Goal: Obtain resource: Download file/media

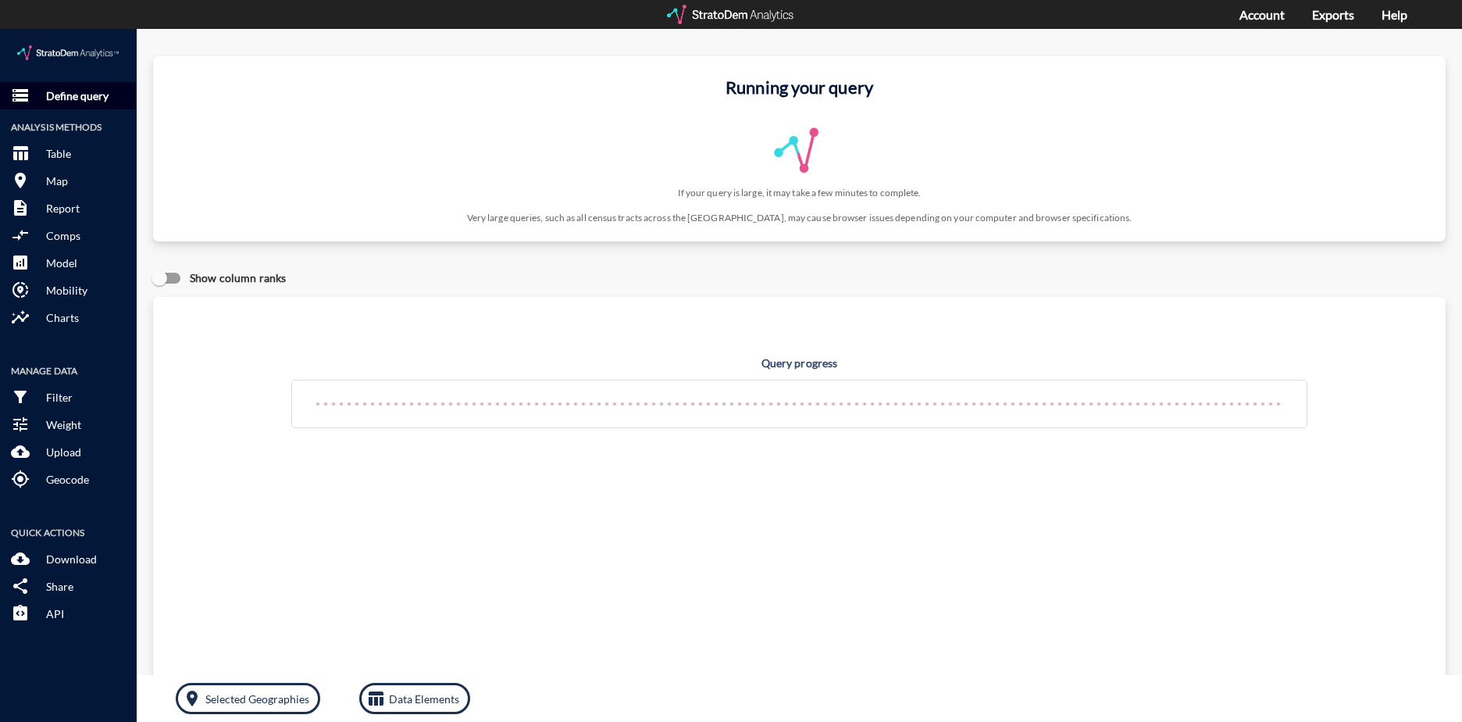
click p "Define query"
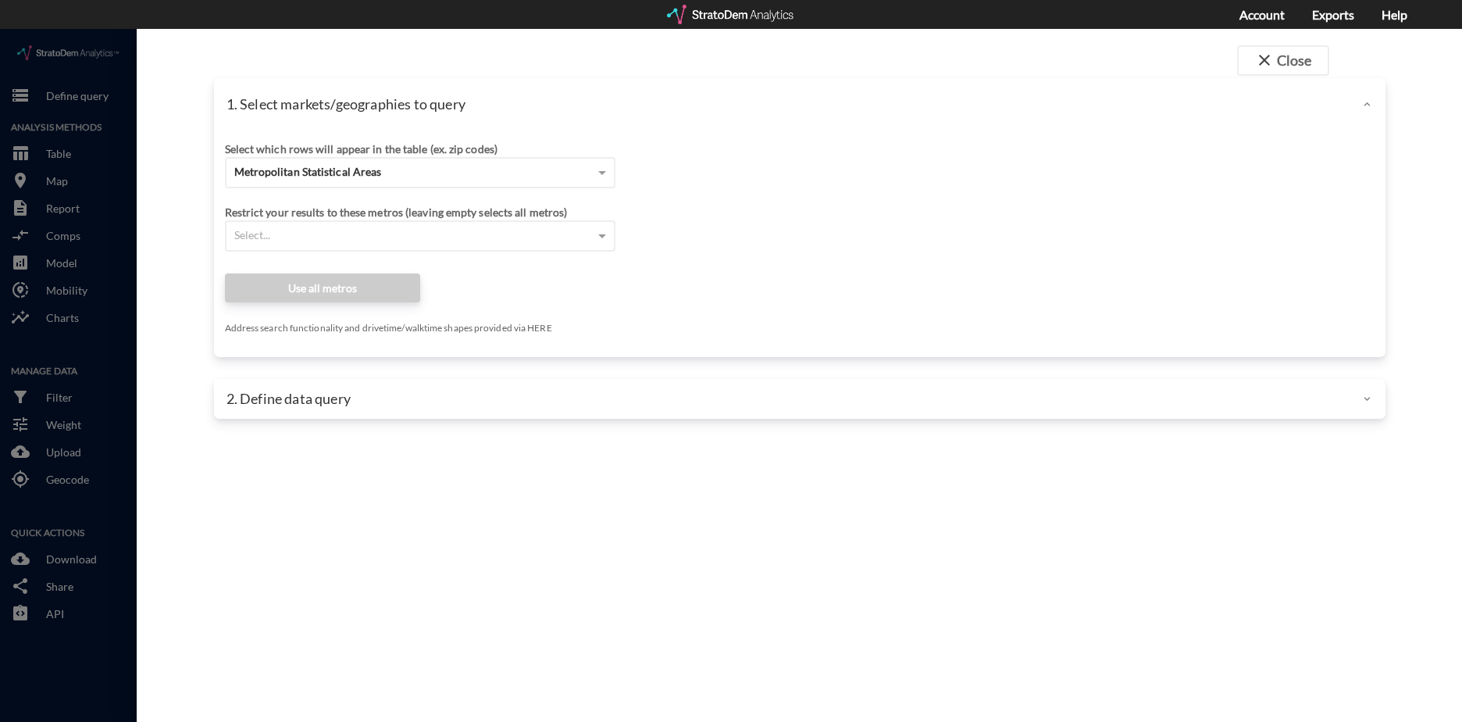
click div "Restrict your results to these metros (leaving empty selects all metros) Select…"
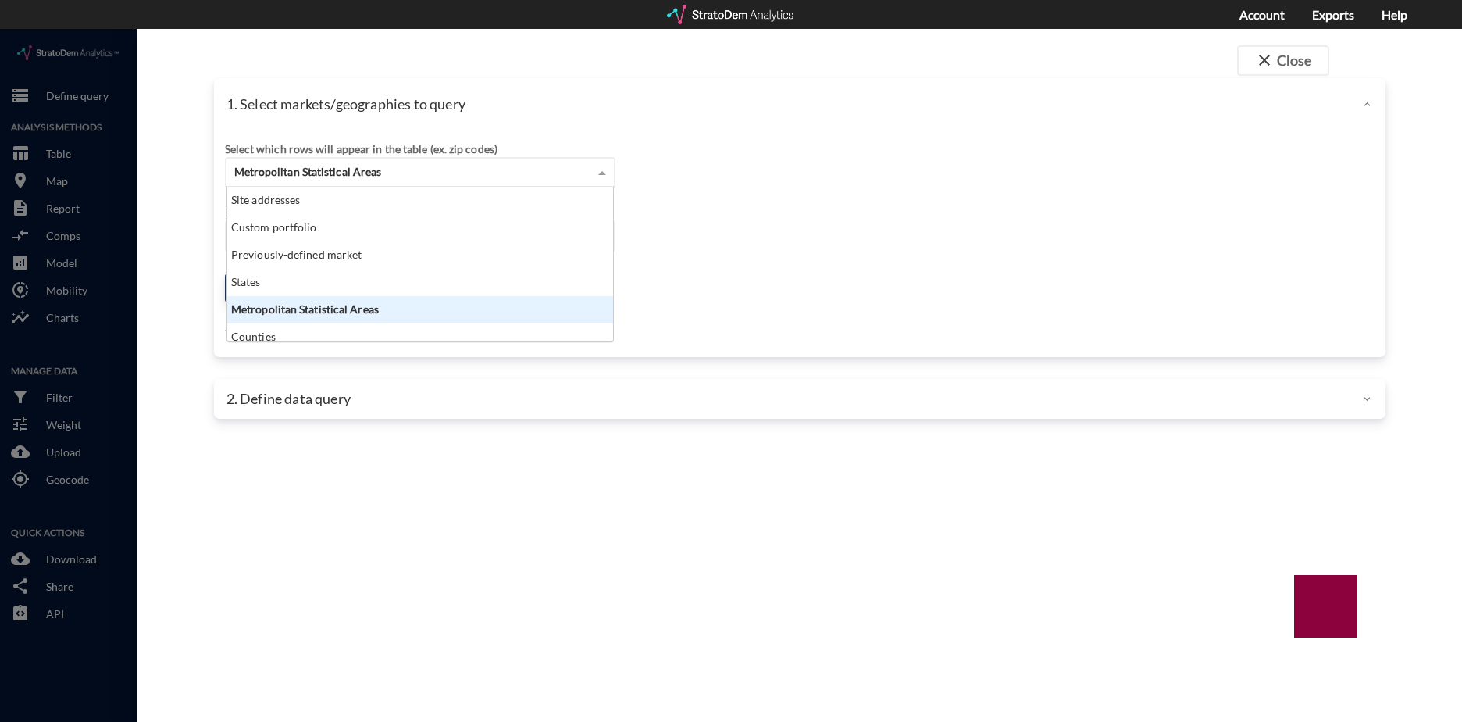
click div "Metropolitan Statistical Areas"
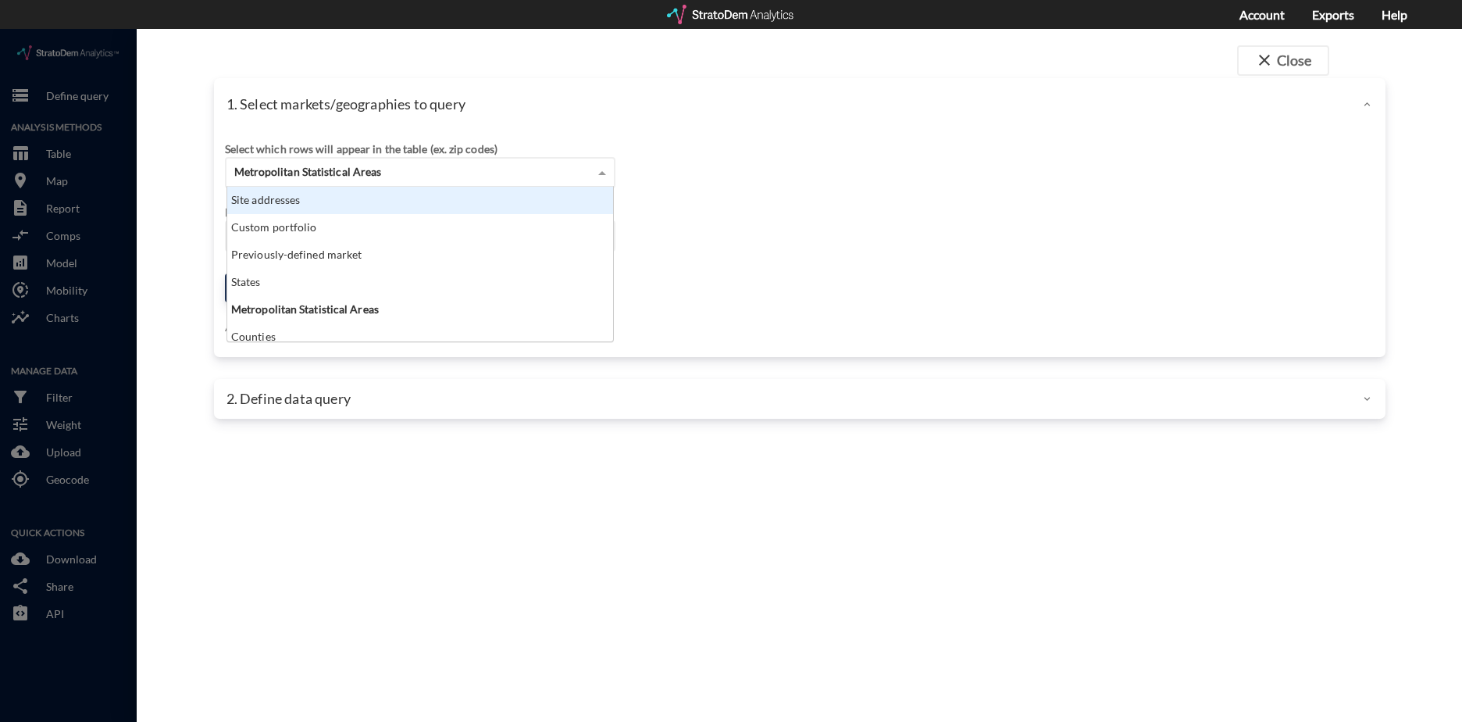
click div "Site addresses"
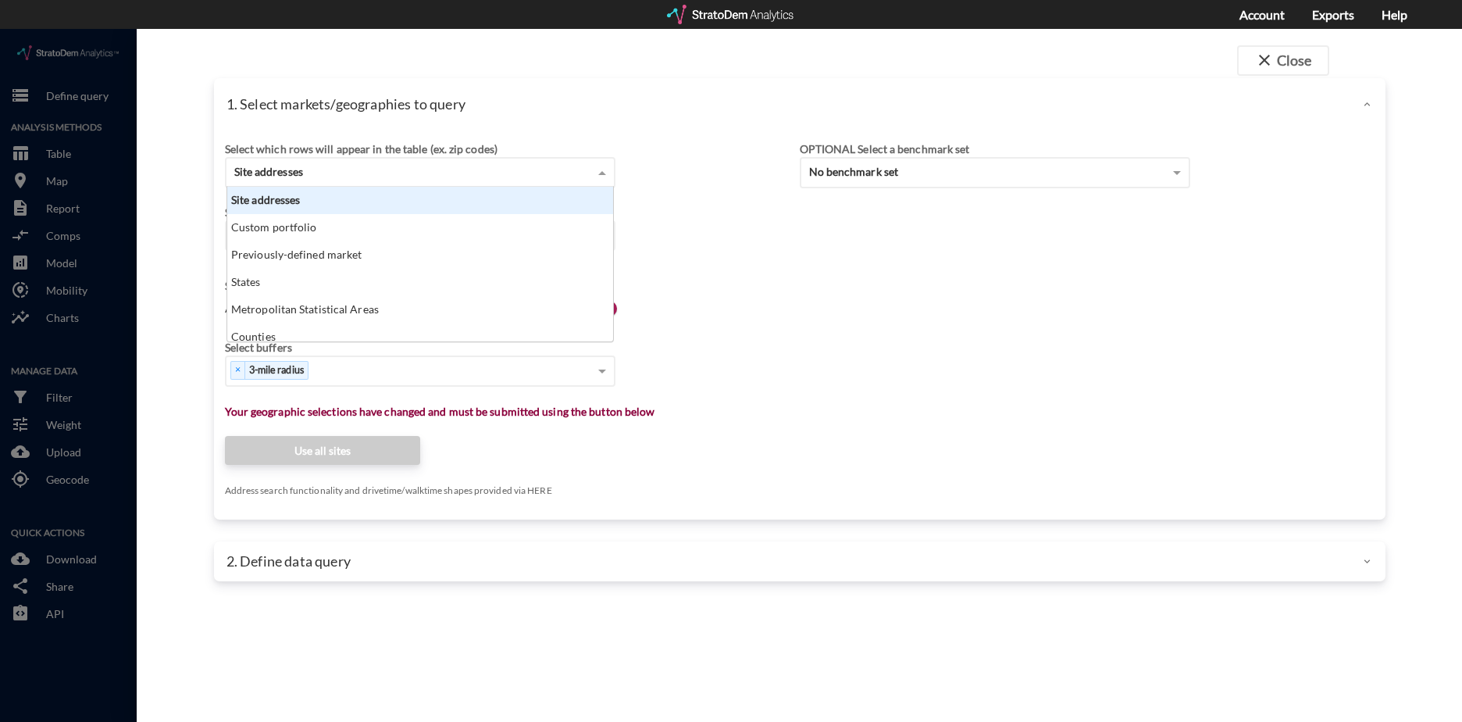
scroll to position [143, 376]
click div "Site addresses"
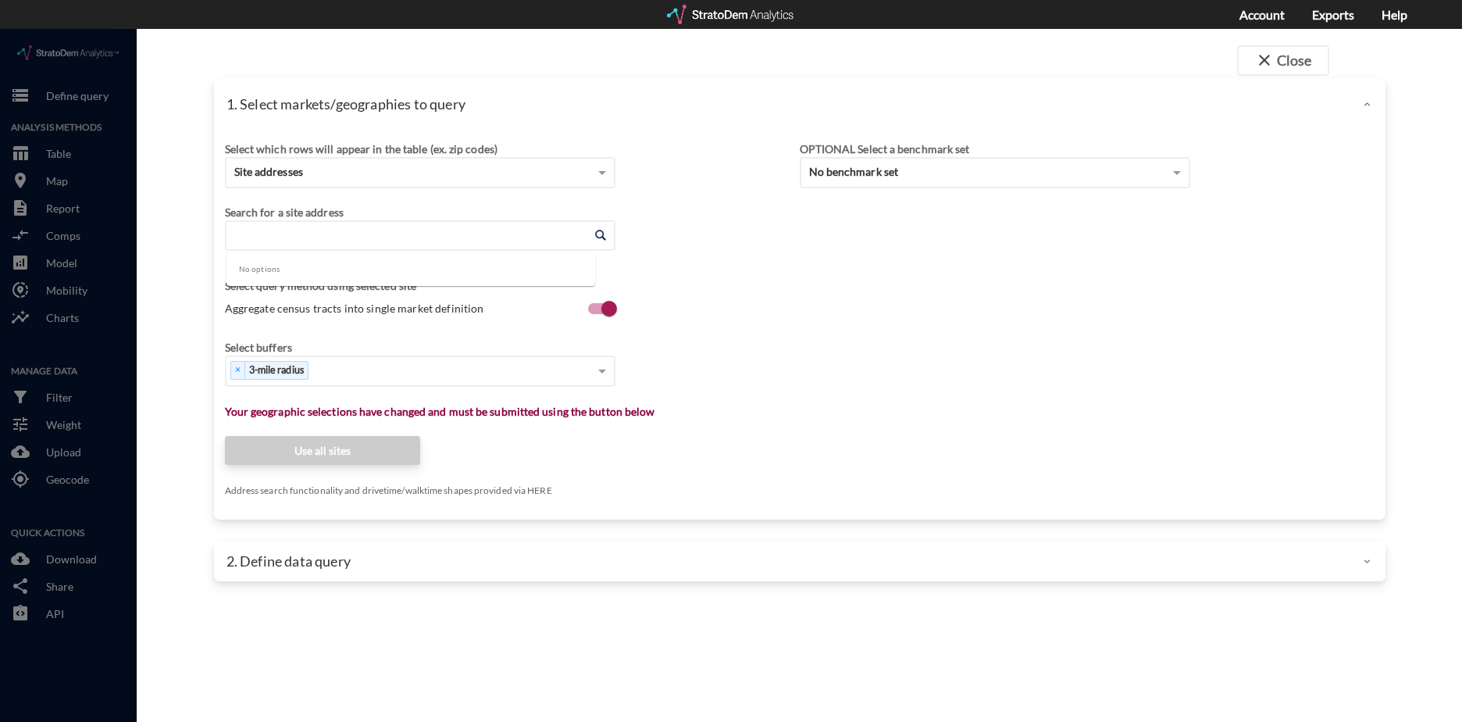
click input "Enter an address"
paste input "1540 NW 13th Ave, Portland, OR 97209"
click li "1540 NW 13th Ave, Portland, Oregon"
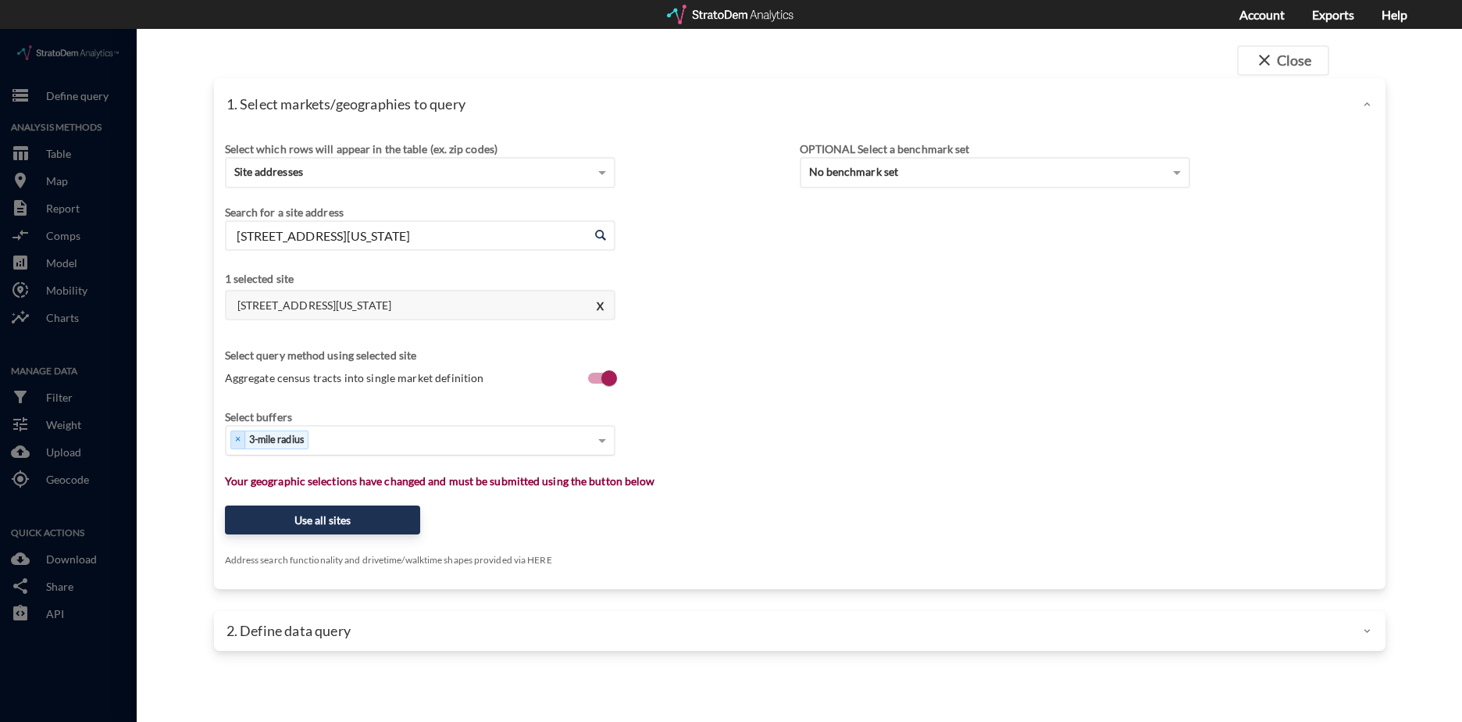
type input "1540 NW 13th Ave, Portland, Oregon"
click div "Select..."
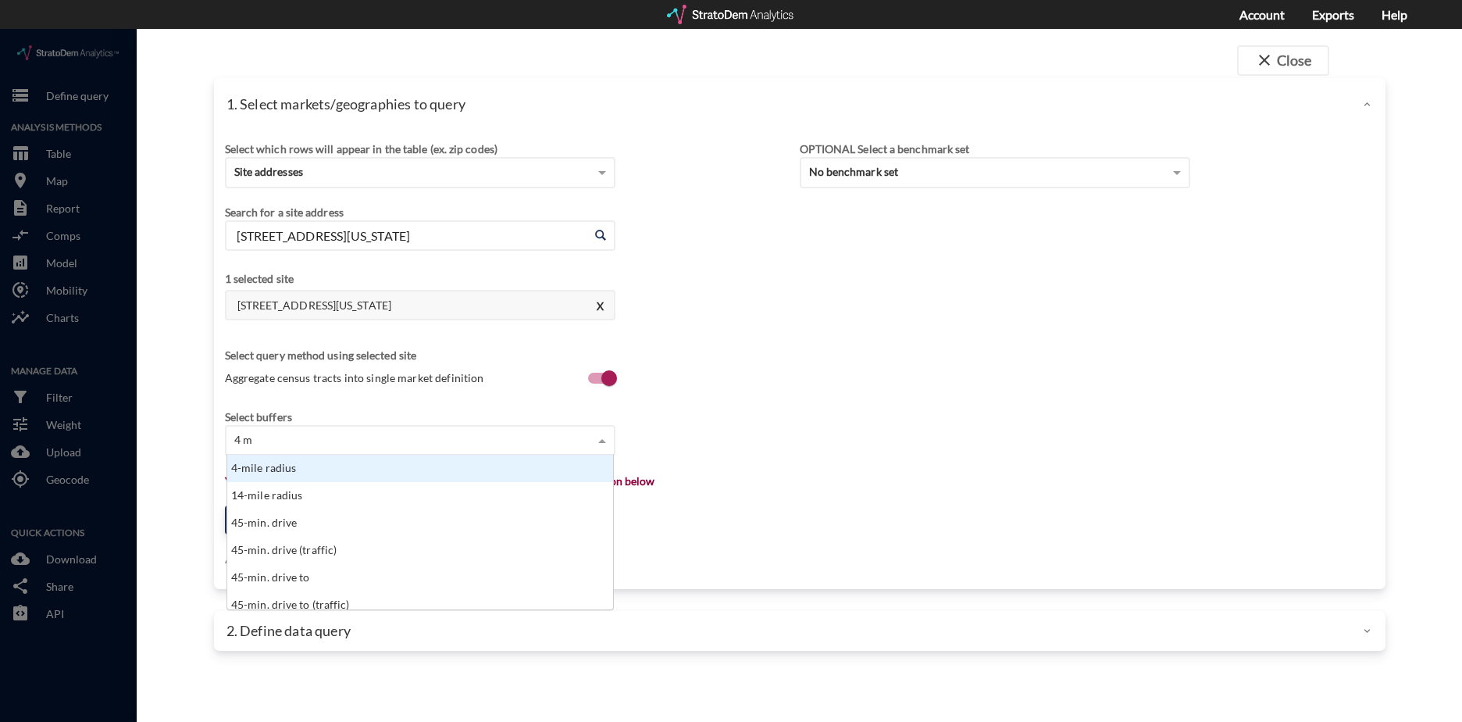
type input "4 mi"
click div "4-mile radius"
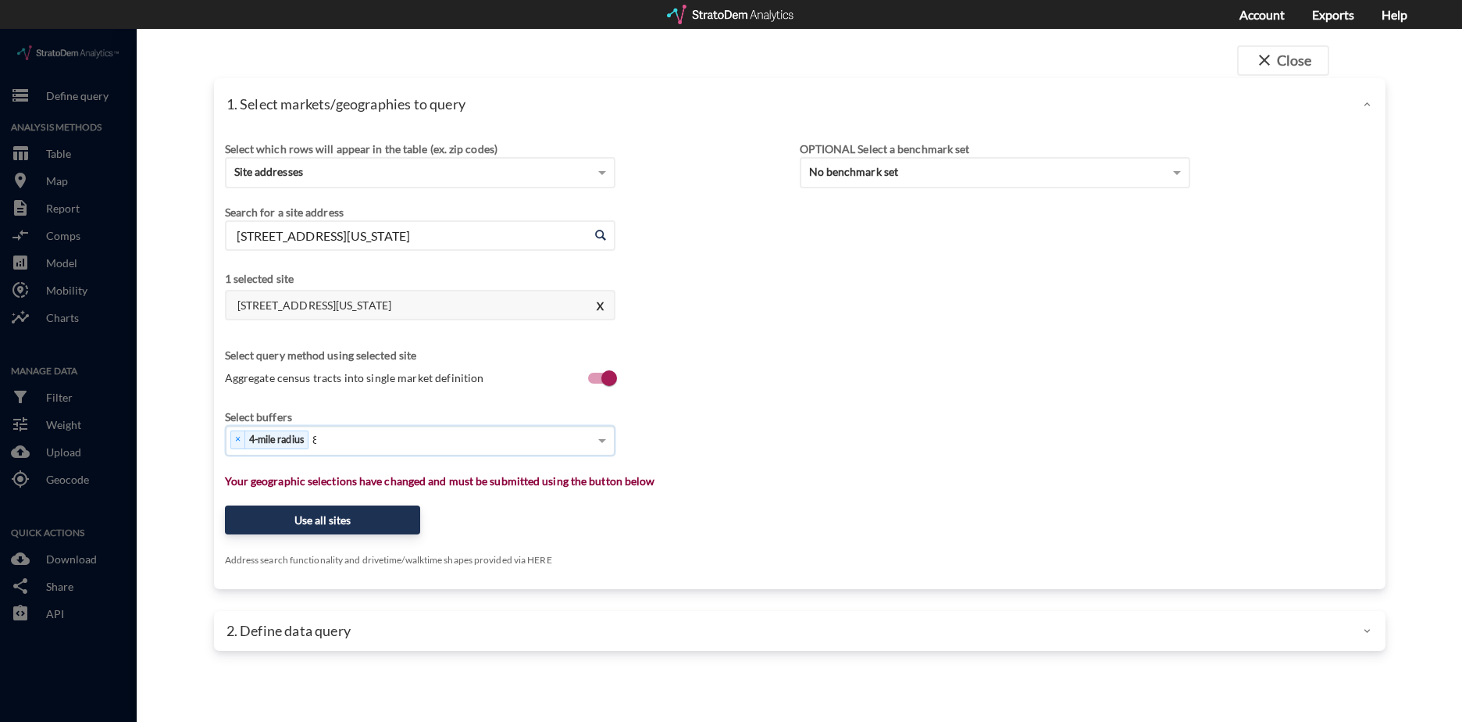
type input "8"
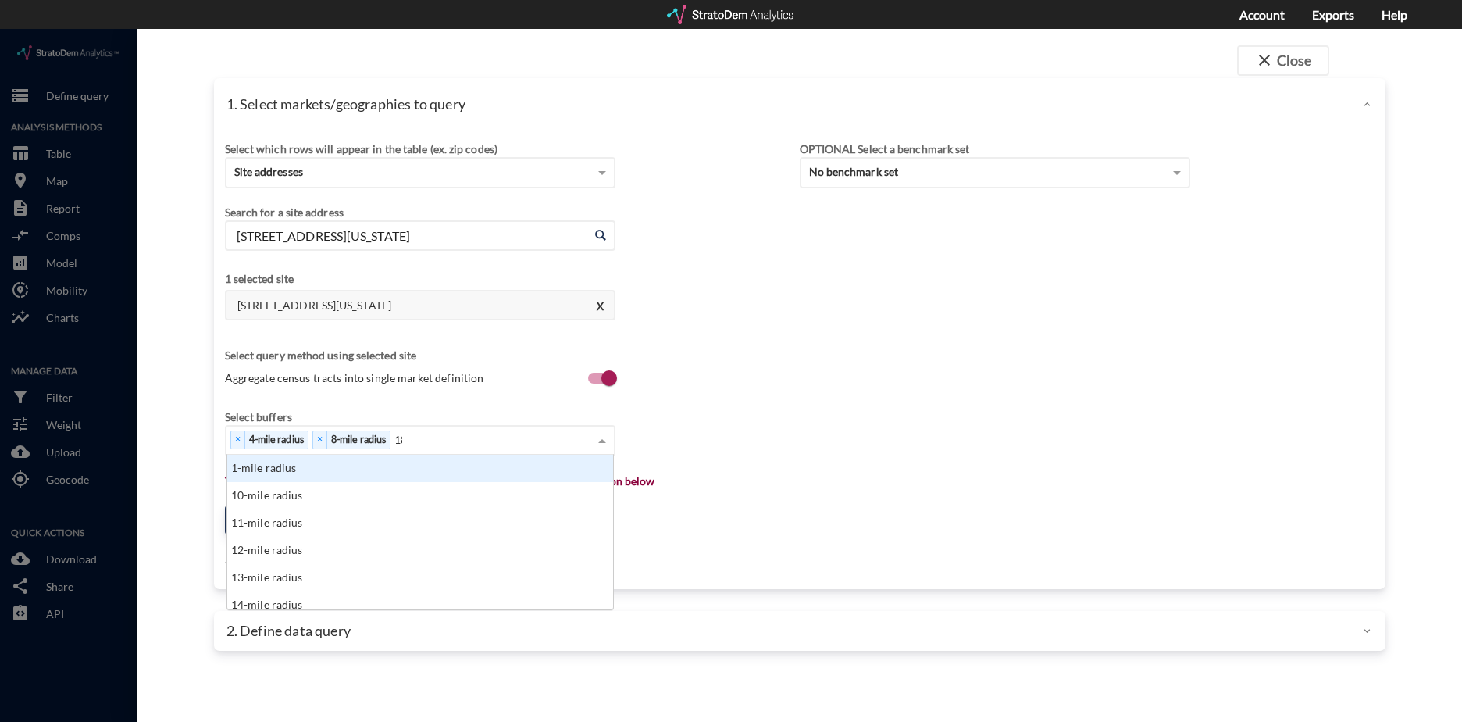
scroll to position [16, 376]
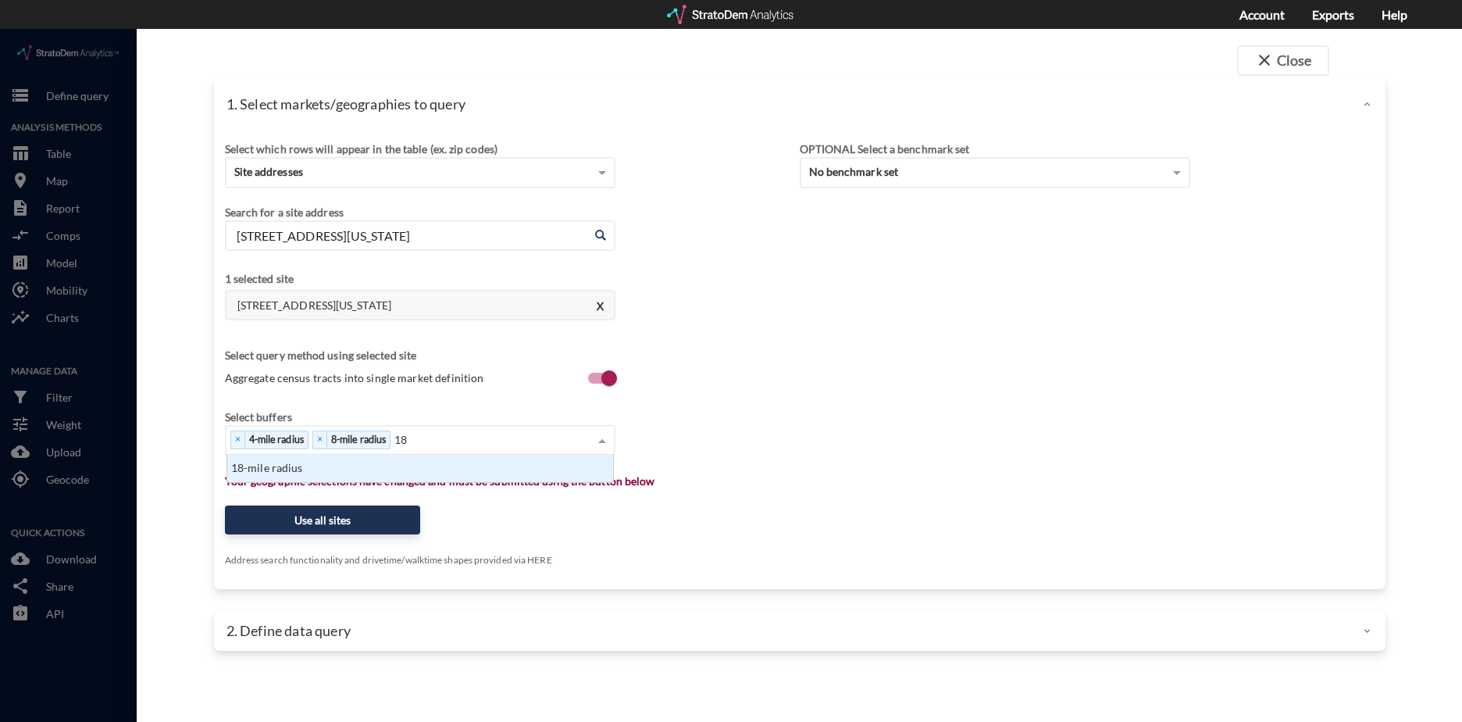
type input "18 m"
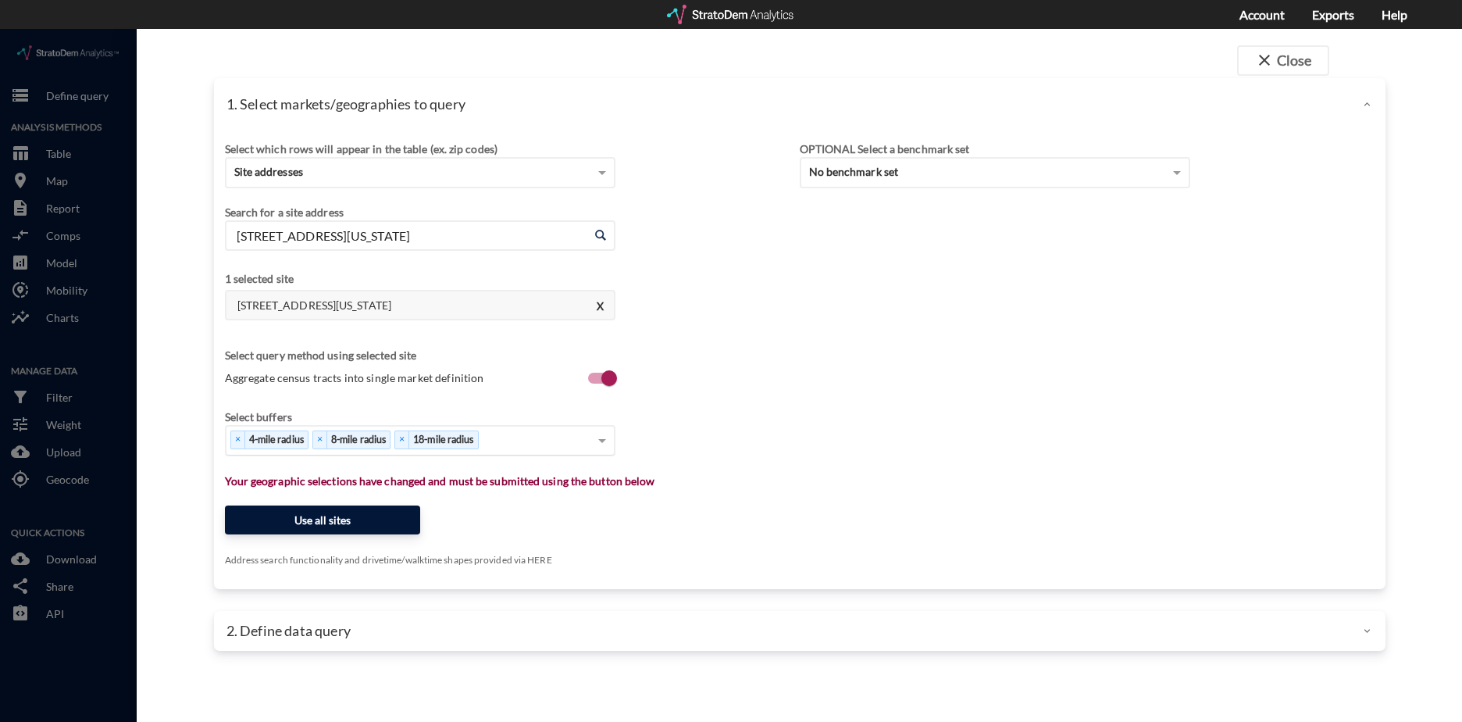
click button "Use all sites"
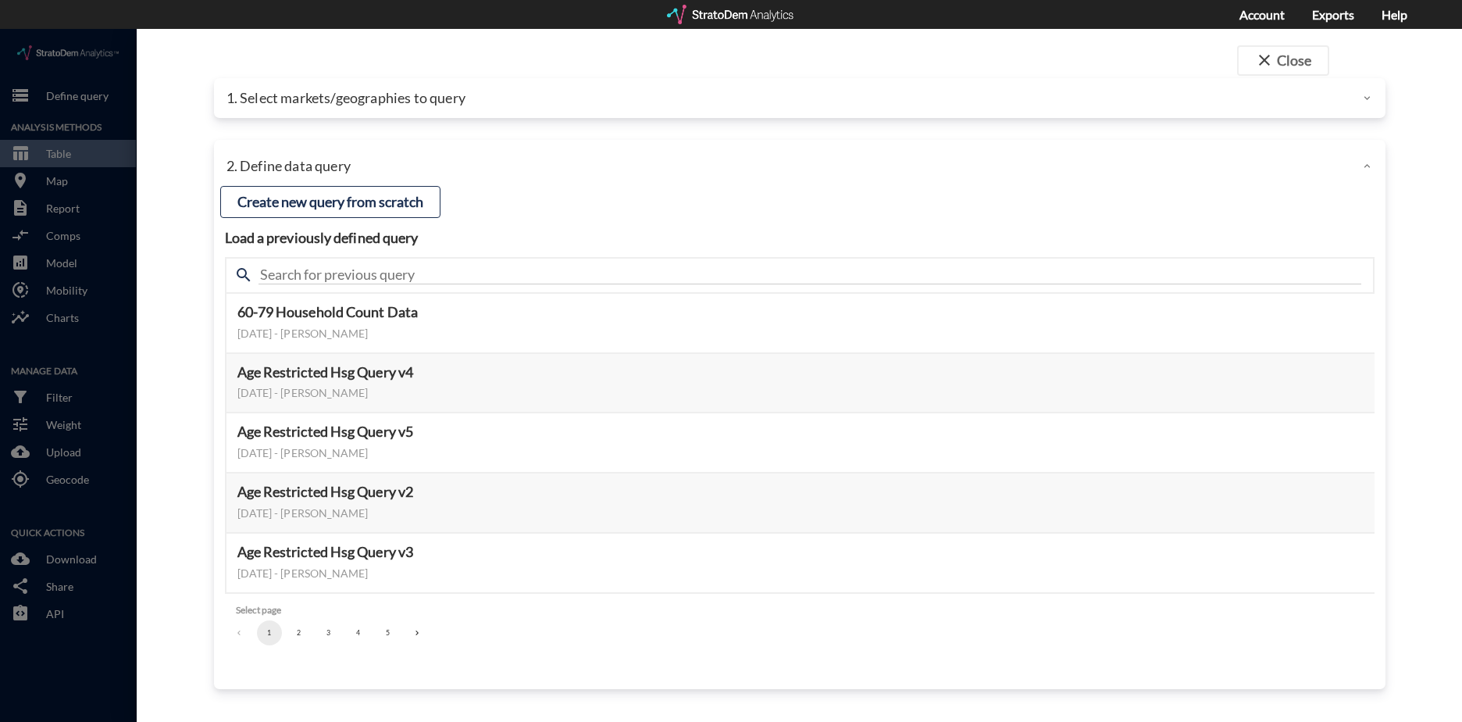
click button "3"
click button "Select this query"
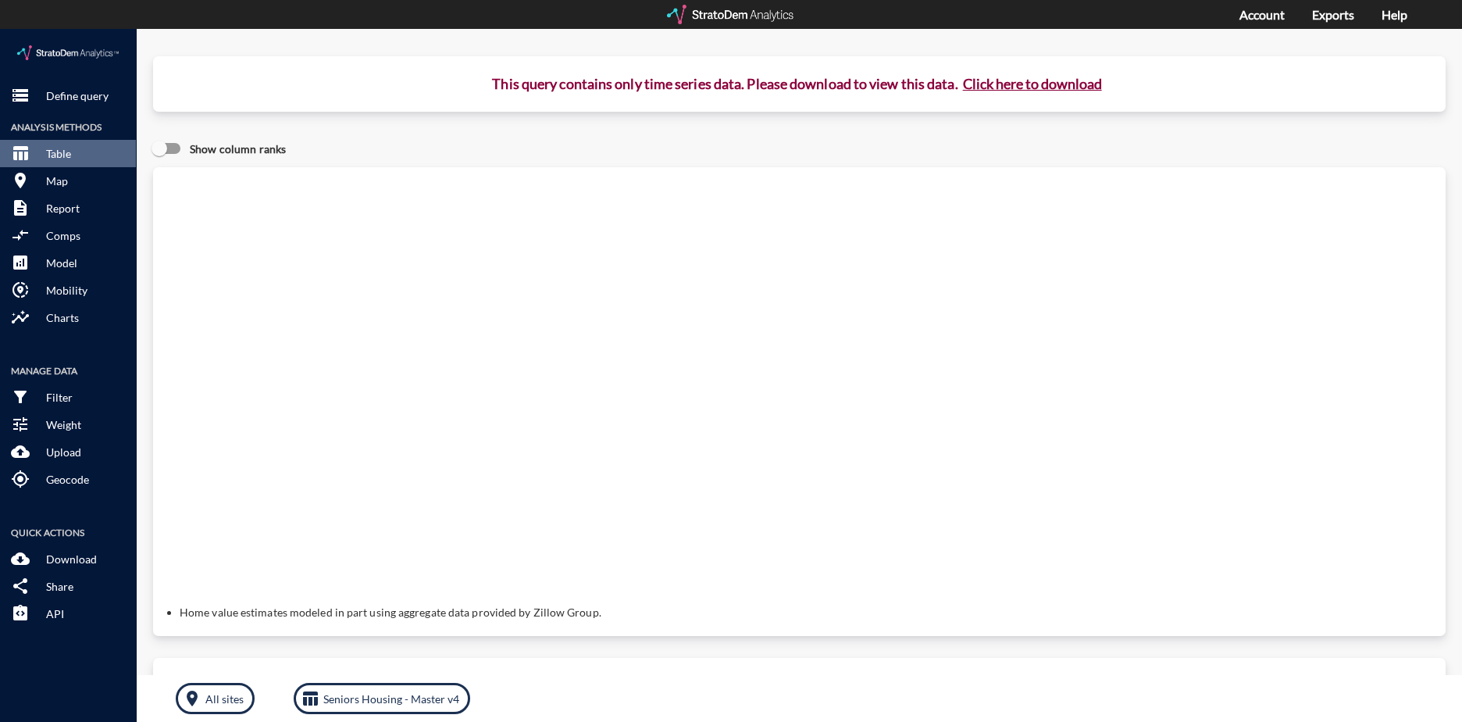
click button "Click here to download"
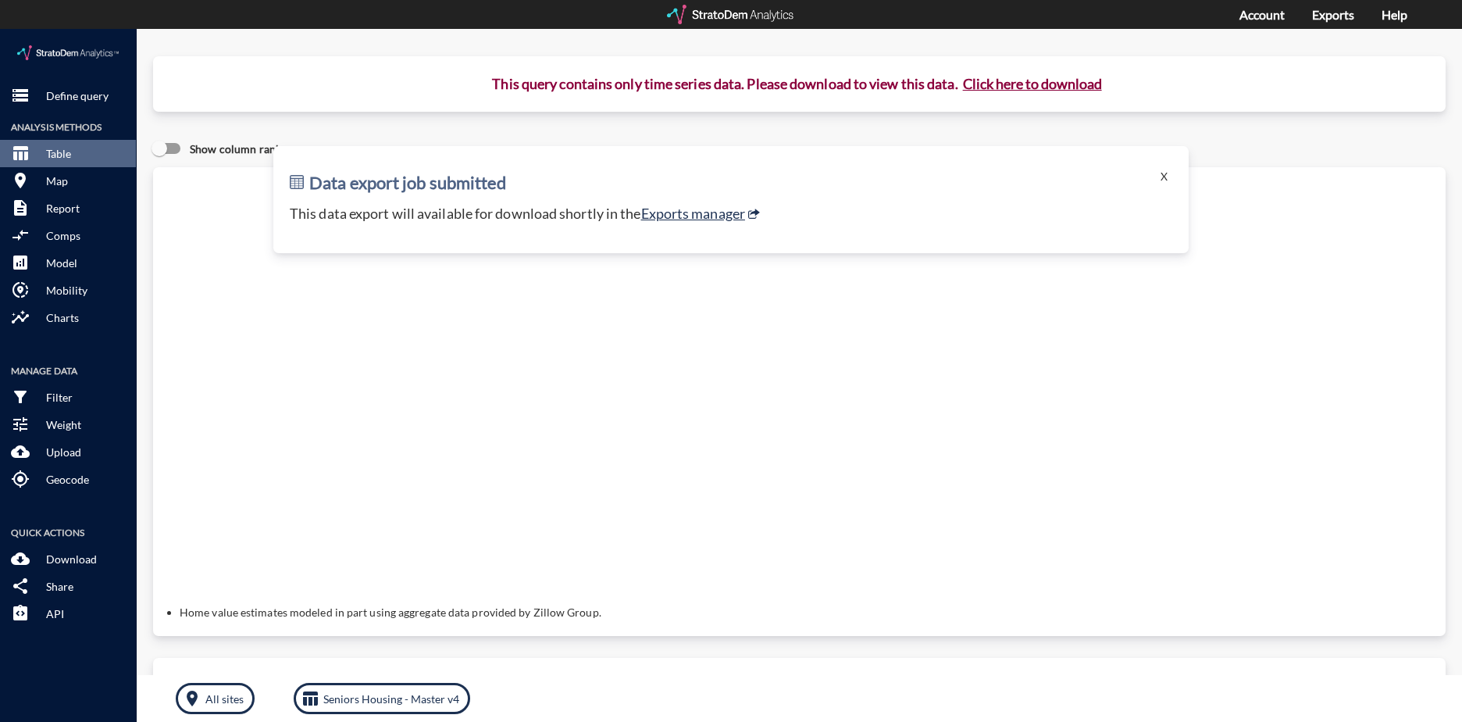
click p "This data export will available for download shortly in the Exports manager"
click link "Exports manager"
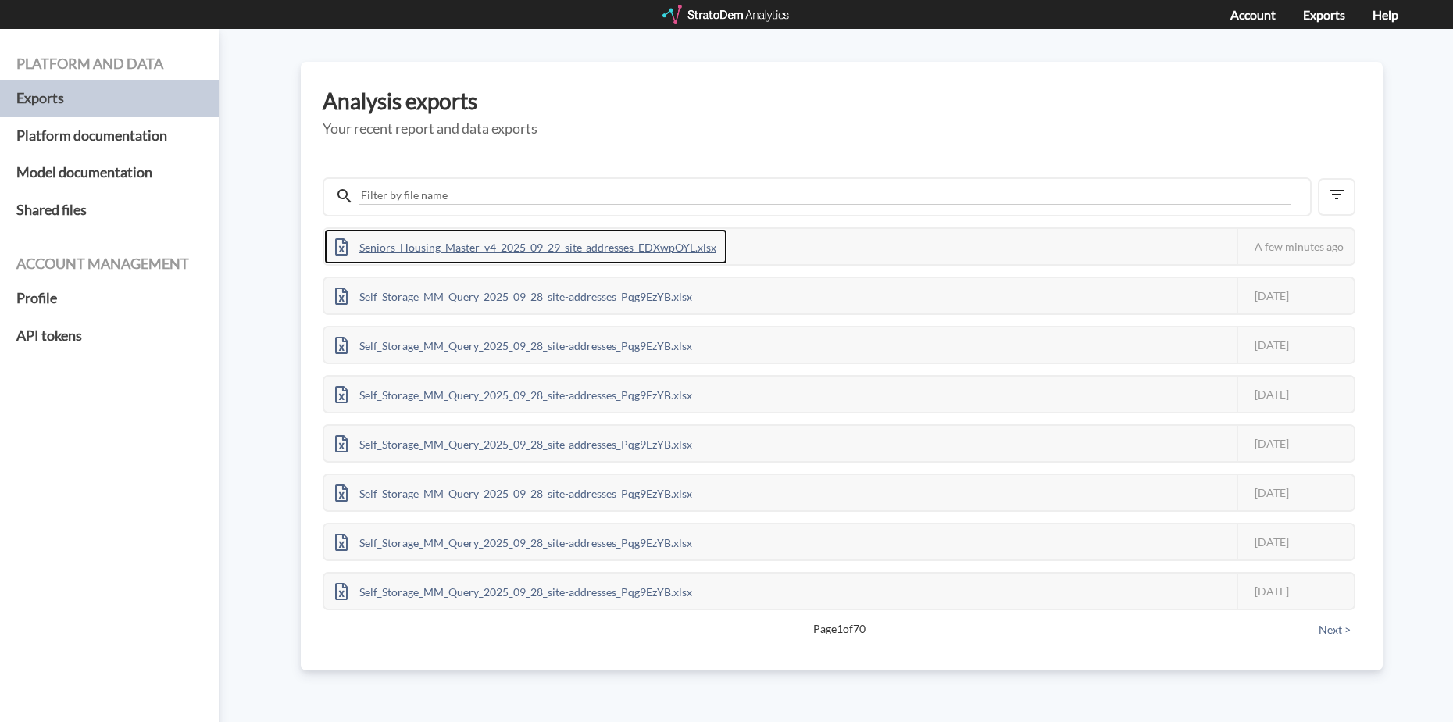
click at [672, 247] on div "Seniors_Housing_Master_v4_2025_09_29_site-addresses_EDXwpOYL.xlsx" at bounding box center [525, 246] width 403 height 35
